Goal: Task Accomplishment & Management: Use online tool/utility

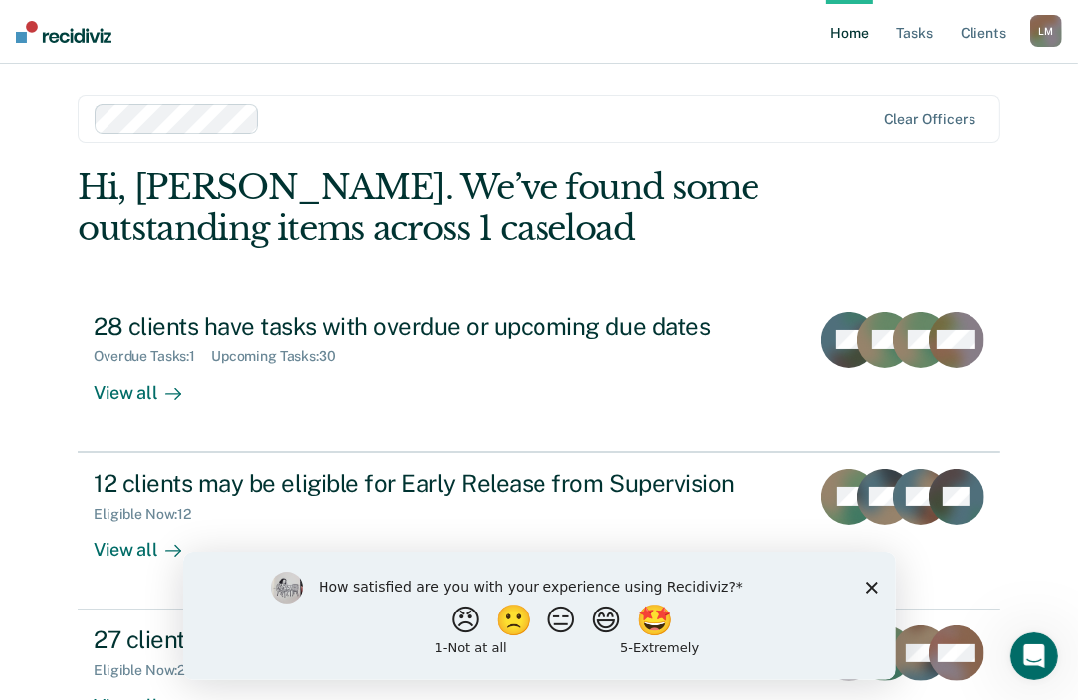
click at [874, 585] on polygon "Close survey" at bounding box center [871, 587] width 12 height 12
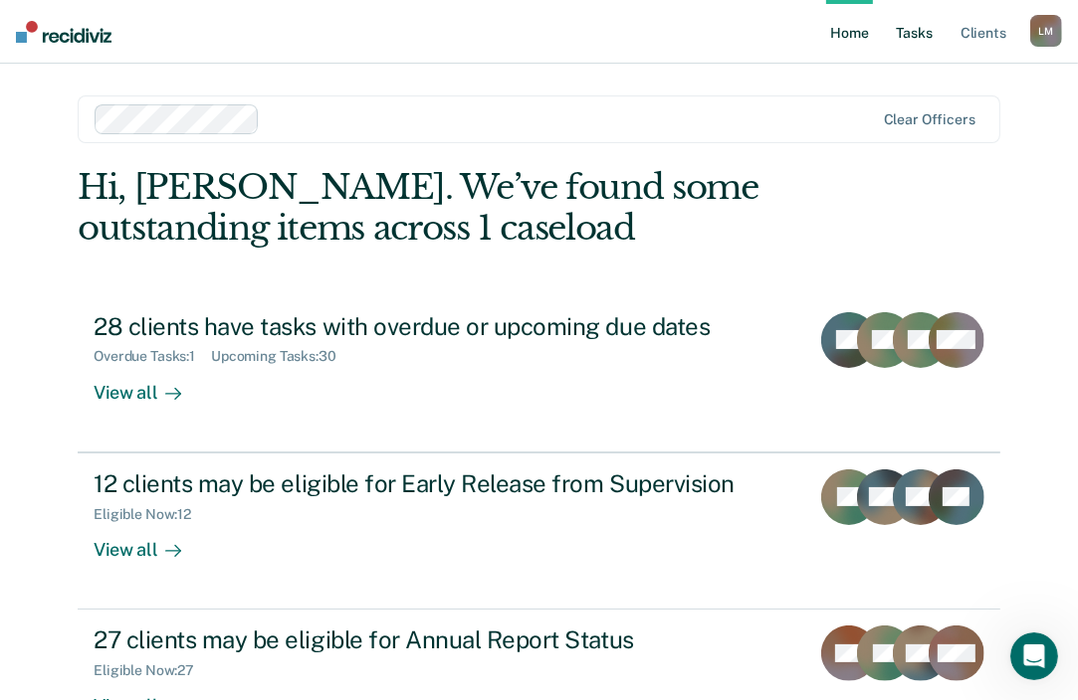
click at [921, 40] on link "Tasks" at bounding box center [914, 32] width 44 height 64
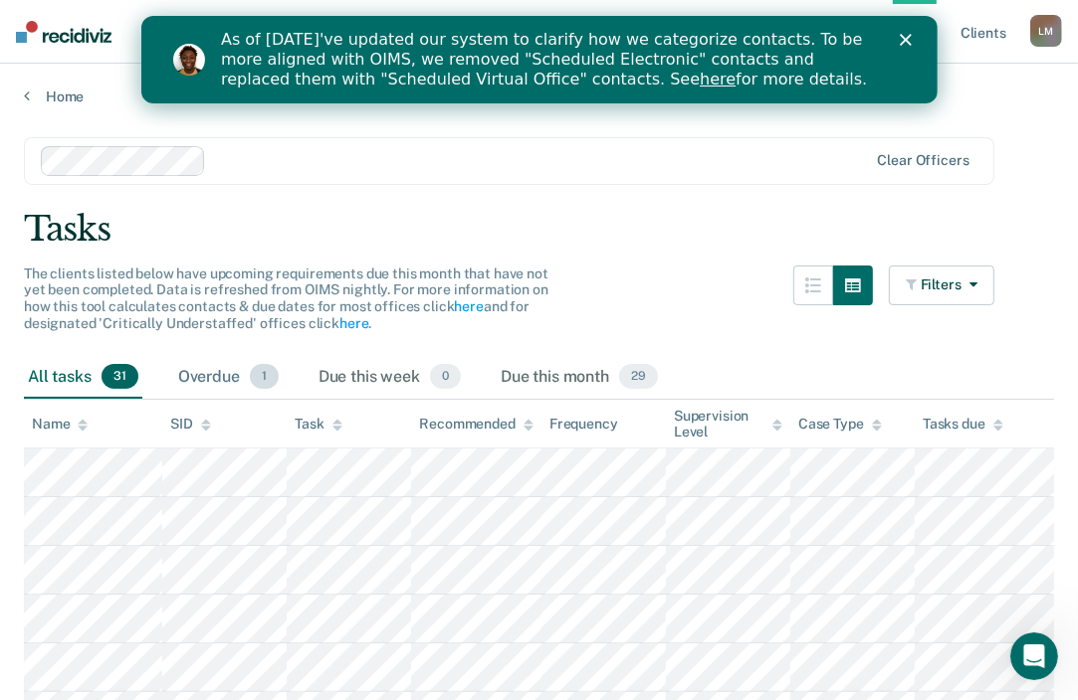
click at [211, 381] on div "Overdue 1" at bounding box center [228, 378] width 108 height 44
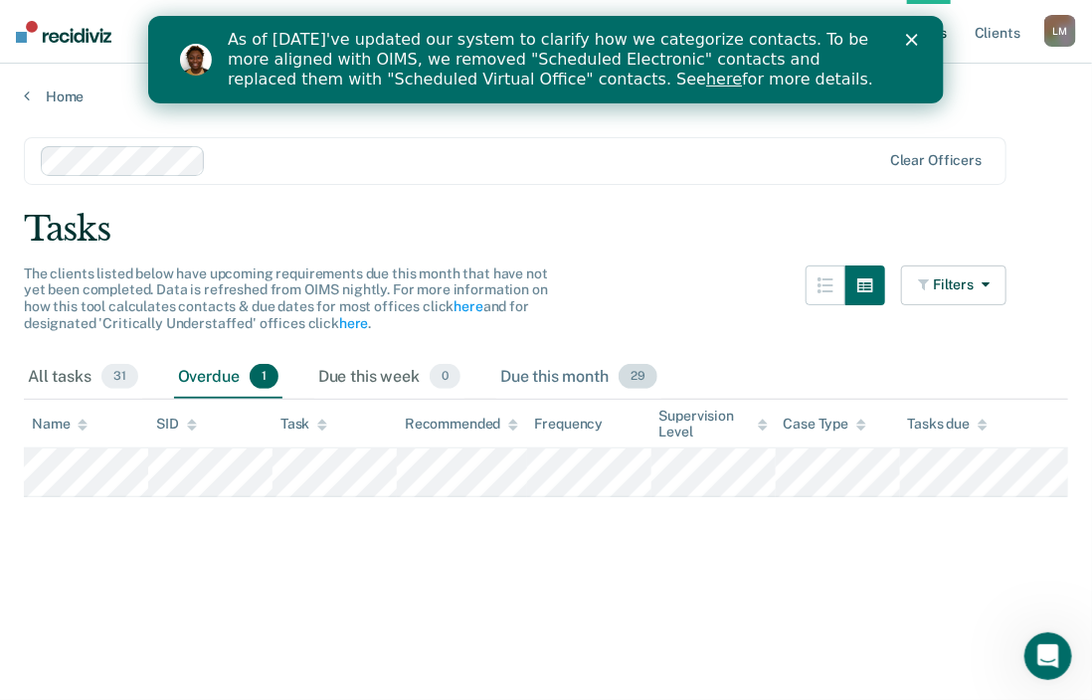
click at [560, 371] on div "Due this month 29" at bounding box center [578, 378] width 165 height 44
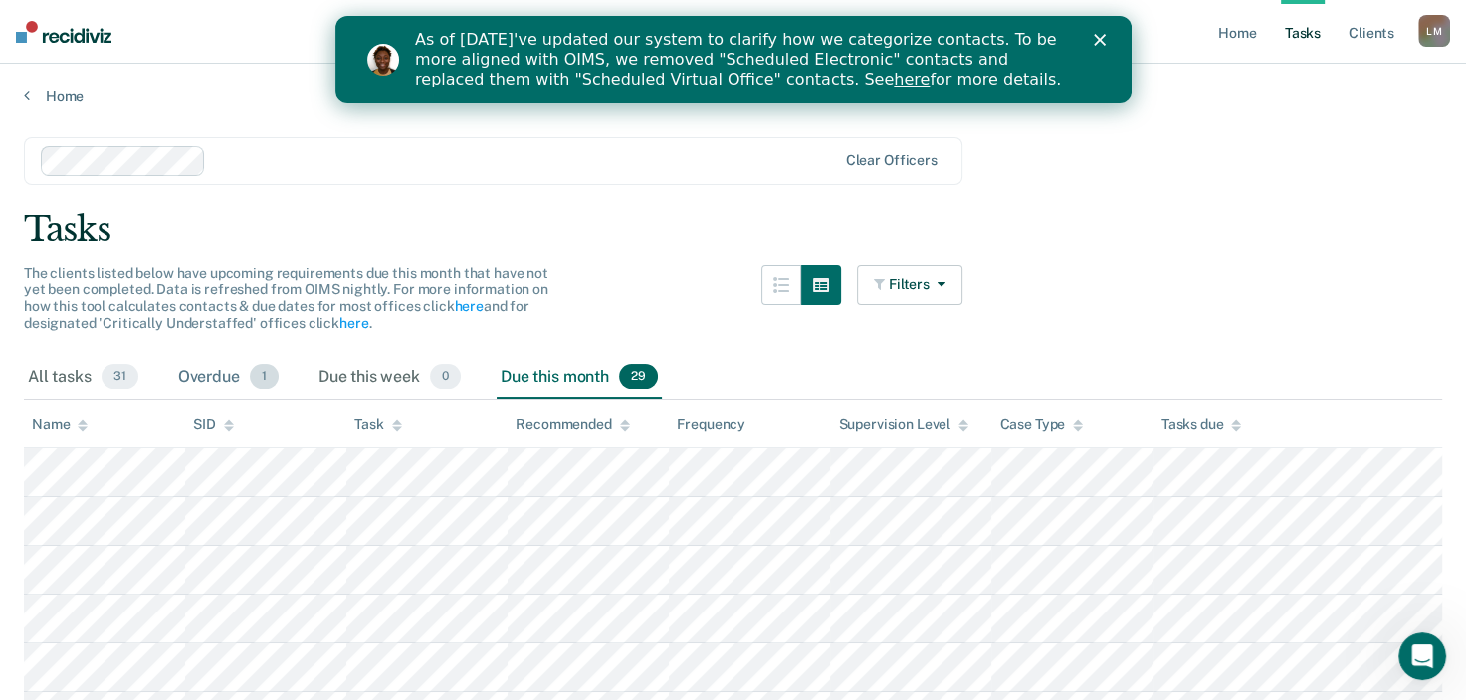
click at [224, 371] on div "Overdue 1" at bounding box center [228, 378] width 108 height 44
